Goal: Information Seeking & Learning: Learn about a topic

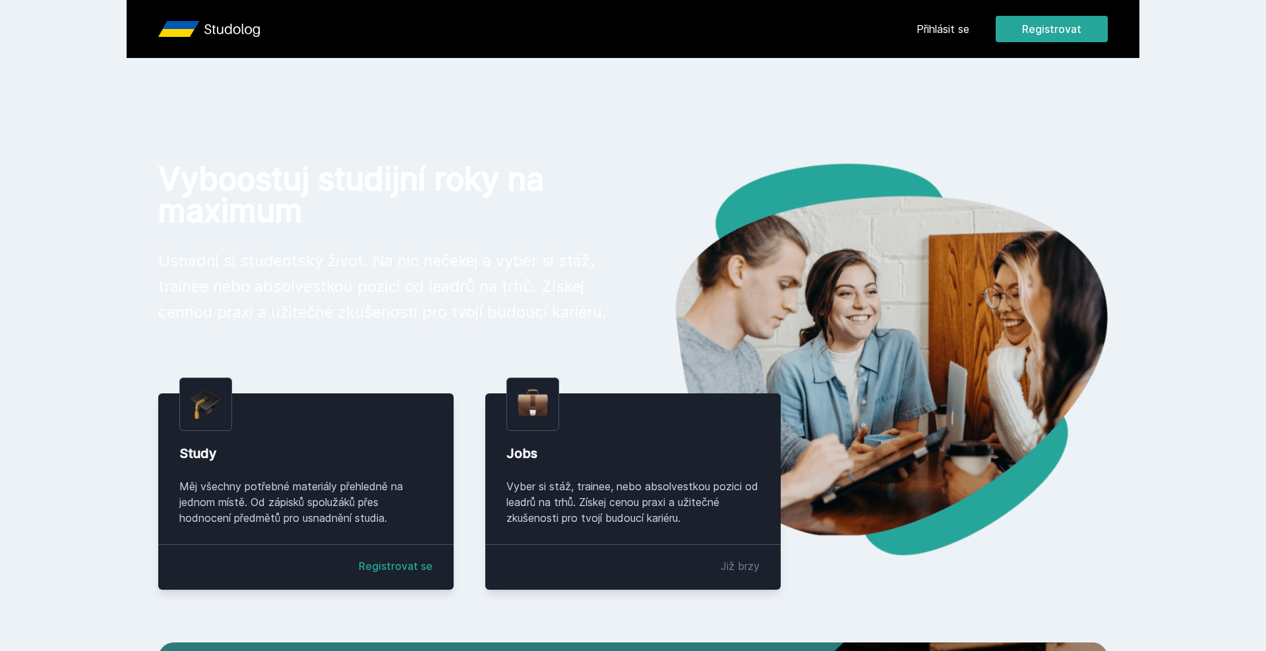
click at [949, 28] on link "Přihlásit se" at bounding box center [942, 29] width 53 height 16
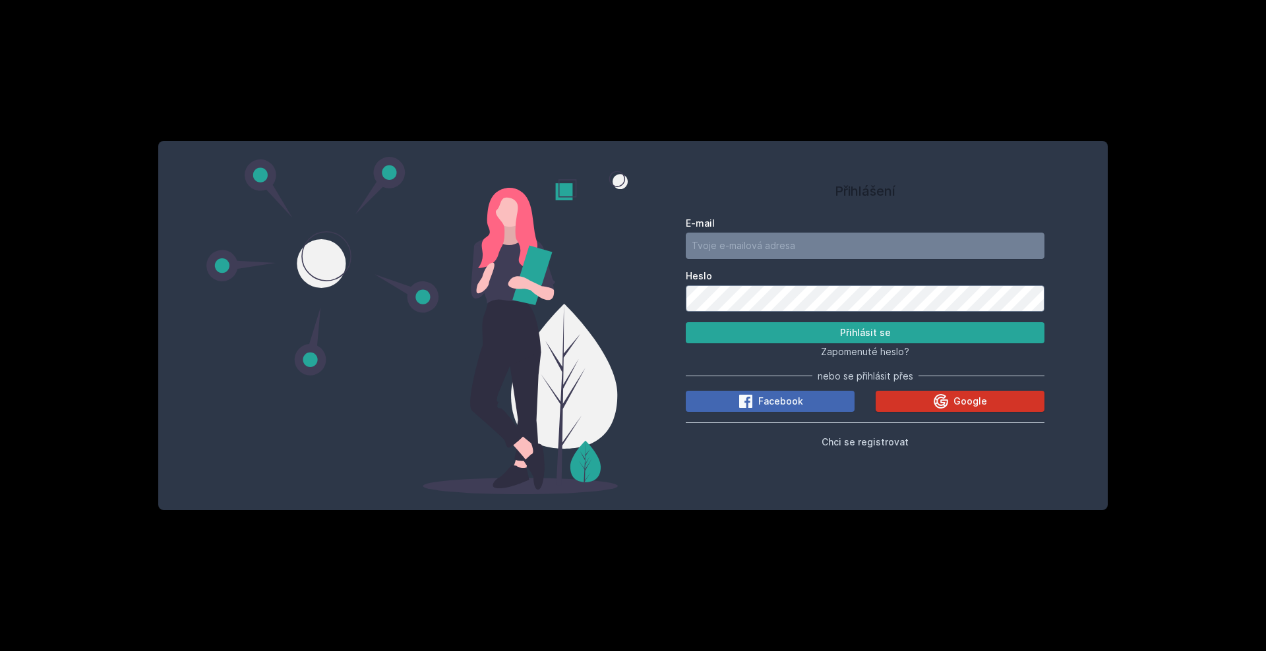
click at [935, 392] on button "Google" at bounding box center [959, 401] width 169 height 21
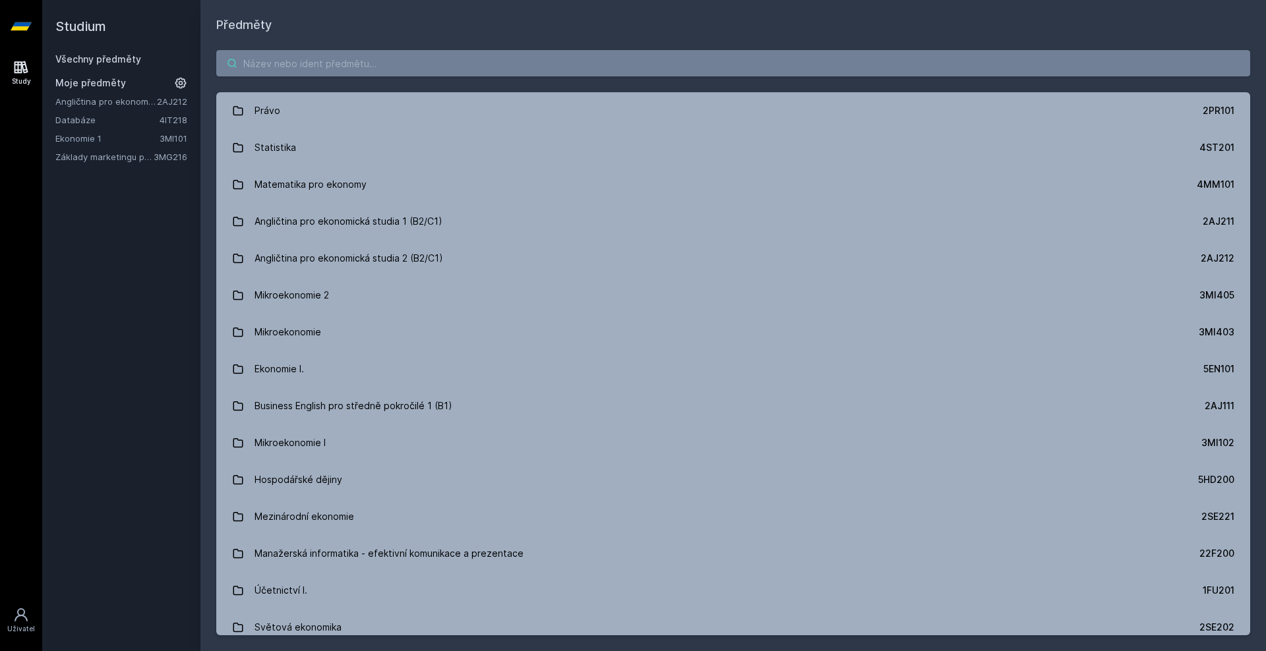
click at [332, 61] on input "search" at bounding box center [733, 63] width 1034 height 26
paste input "2PR415"
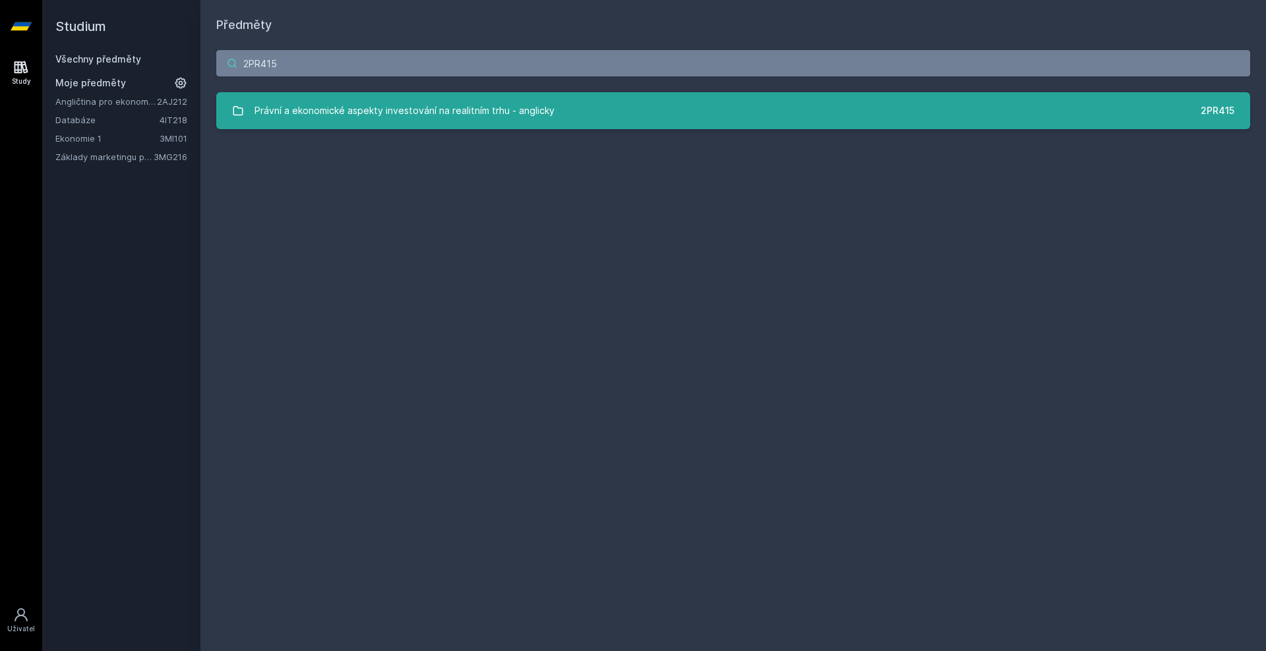
type input "2PR415"
click at [337, 118] on div "Právní a ekonomické aspekty investování na realitním trhu - anglicky" at bounding box center [404, 111] width 300 height 26
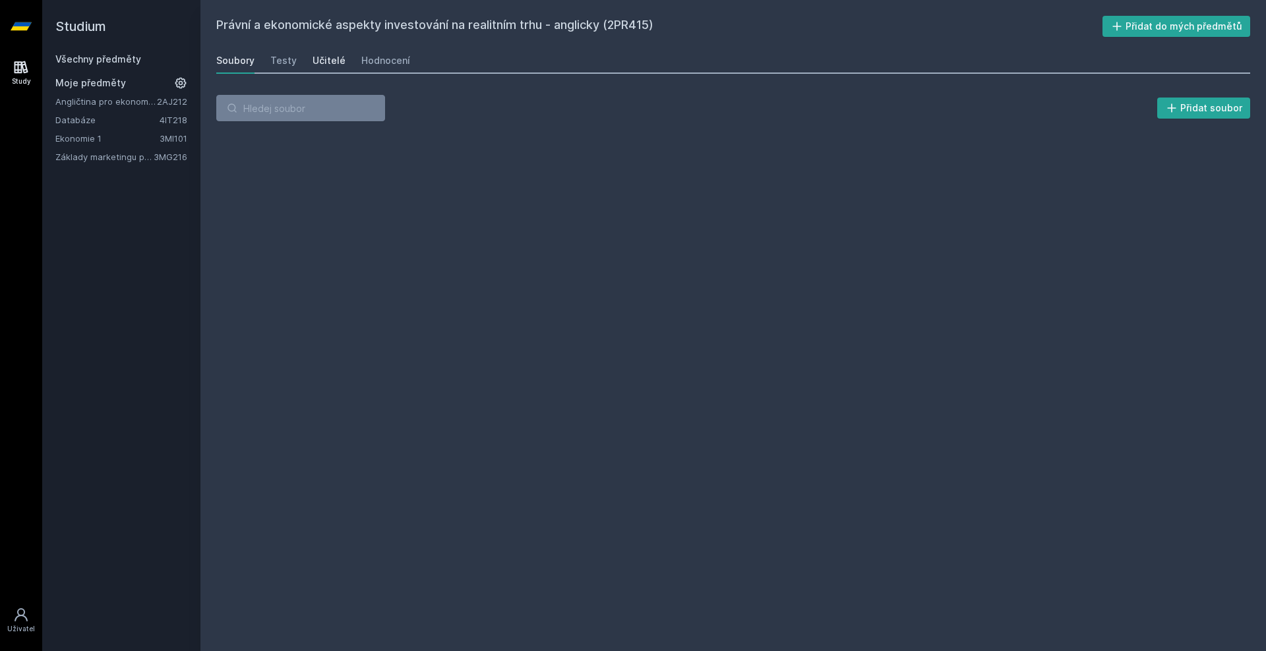
click at [312, 51] on link "Učitelé" at bounding box center [328, 60] width 33 height 26
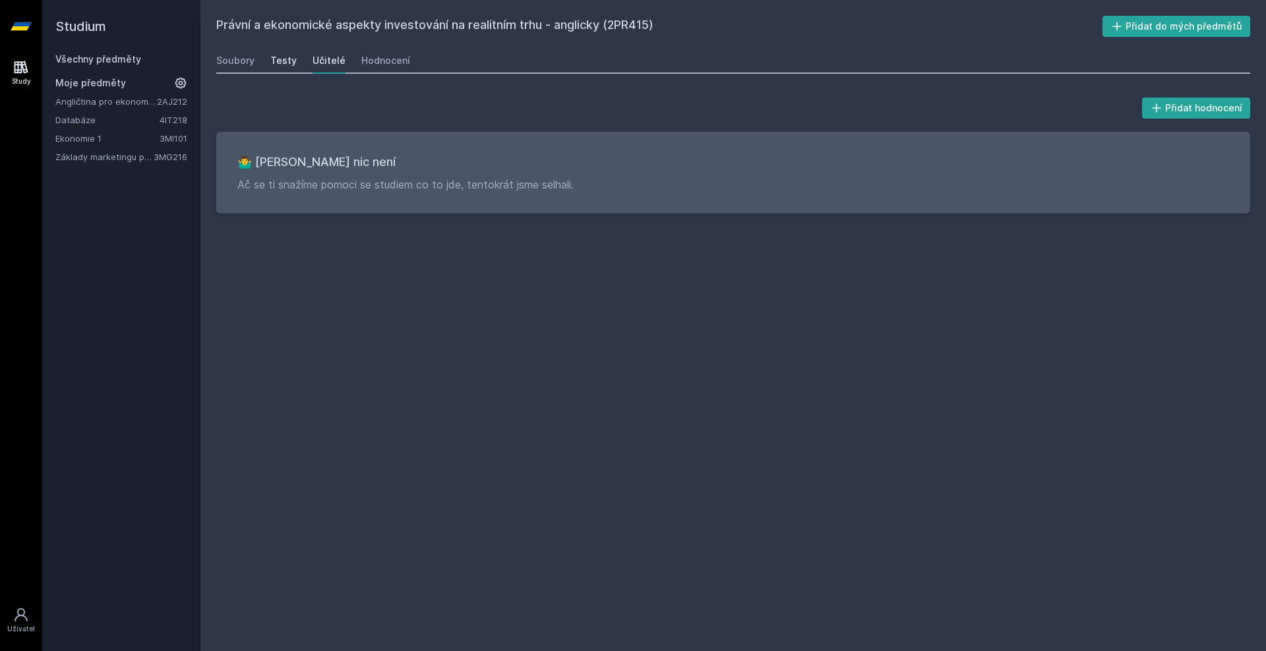
click at [285, 60] on div "Testy" at bounding box center [283, 60] width 26 height 13
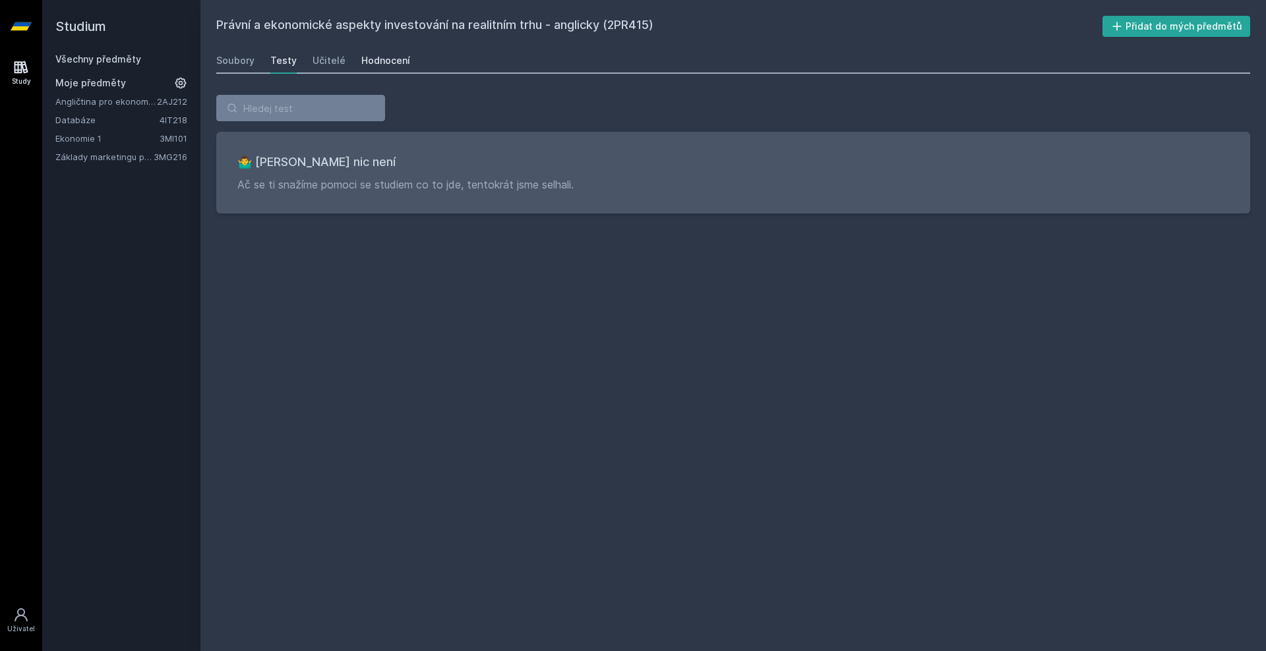
click at [388, 55] on div "Hodnocení" at bounding box center [385, 60] width 49 height 13
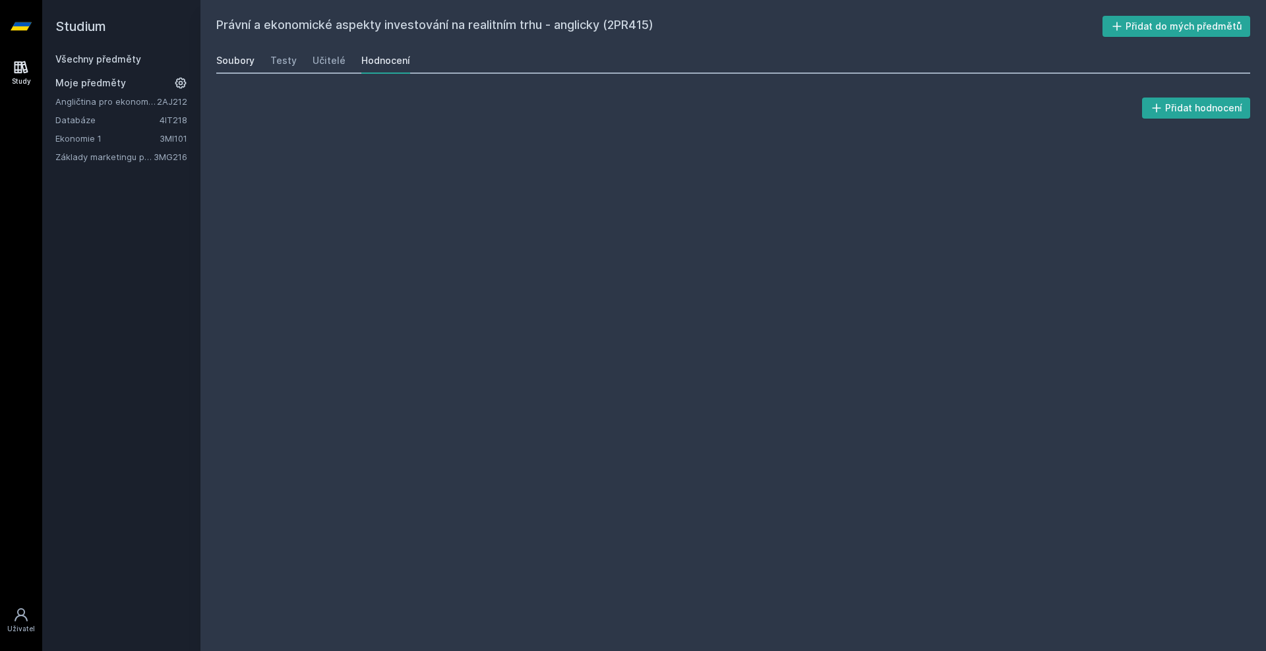
click at [250, 59] on div "Soubory" at bounding box center [235, 60] width 38 height 13
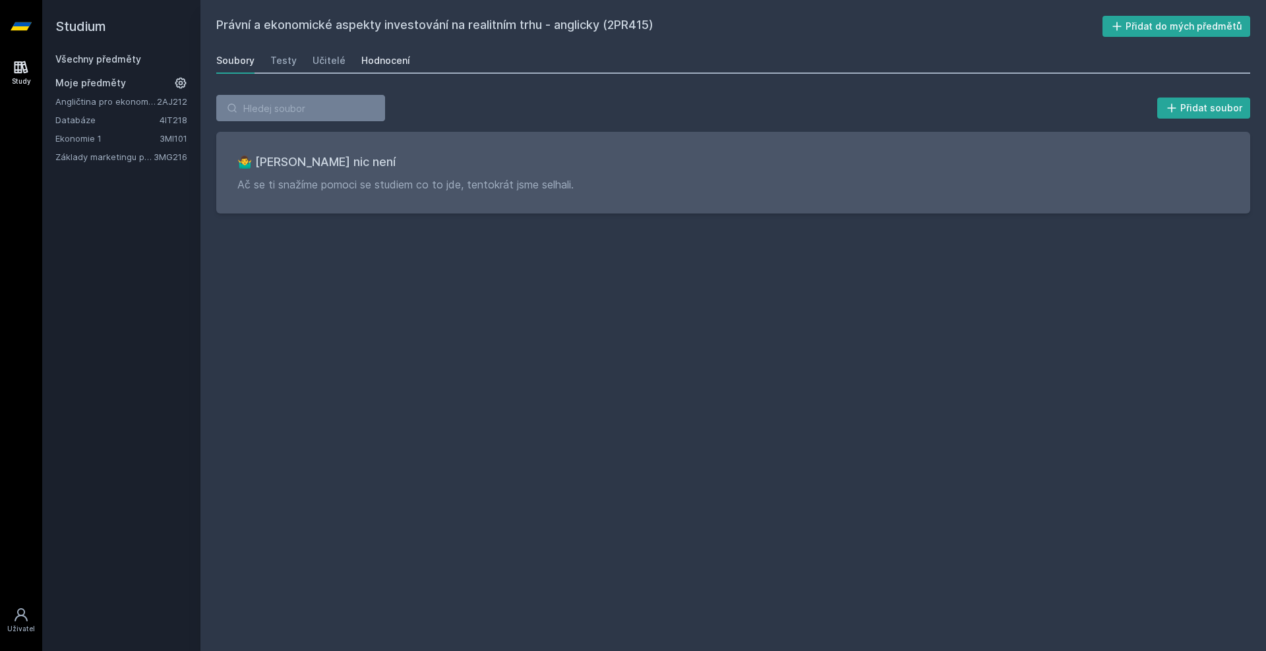
click at [384, 60] on div "Hodnocení" at bounding box center [385, 60] width 49 height 13
click at [219, 61] on div "Soubory" at bounding box center [235, 60] width 38 height 13
click at [633, 26] on h2 "Právní a ekonomické aspekty investování na realitním trhu - anglicky (2PR415)" at bounding box center [659, 26] width 886 height 21
copy h2 "2PR415"
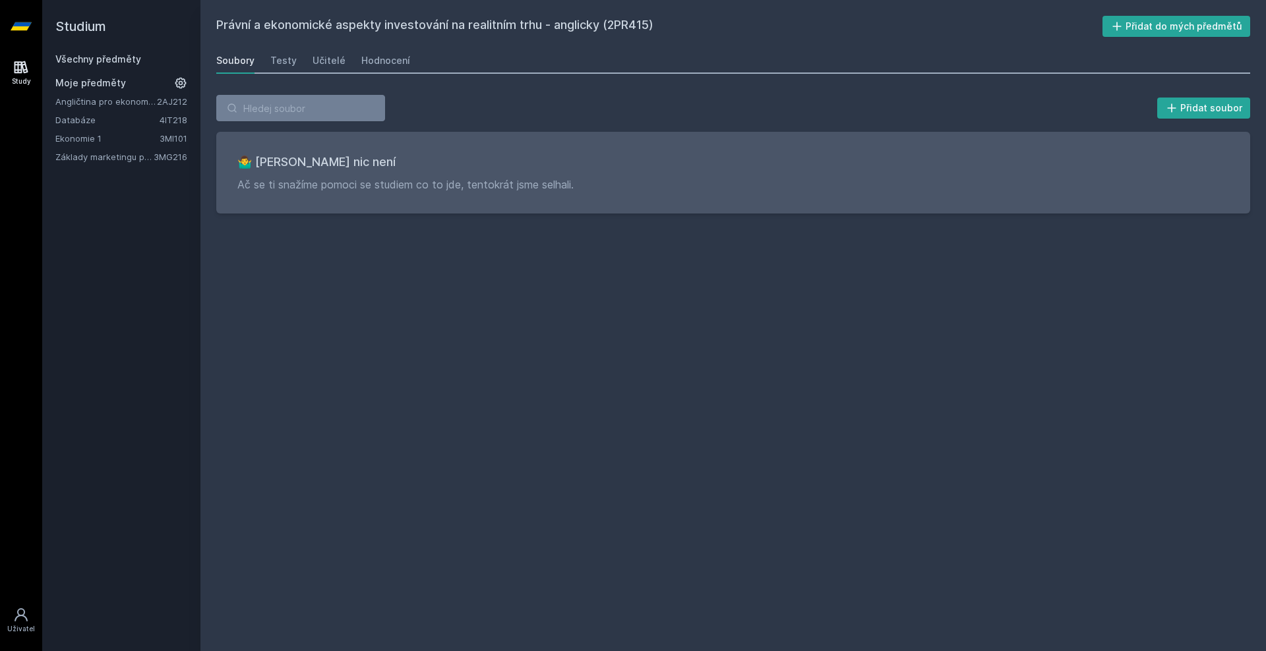
click at [673, 5] on div "Právní a ekonomické aspekty investování na realitním trhu - anglicky (2PR415) P…" at bounding box center [732, 325] width 1065 height 651
